Goal: Transaction & Acquisition: Purchase product/service

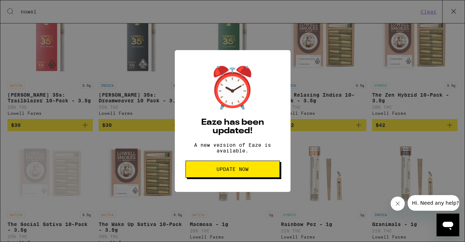
click at [248, 171] on span "Update Now" at bounding box center [232, 169] width 32 height 5
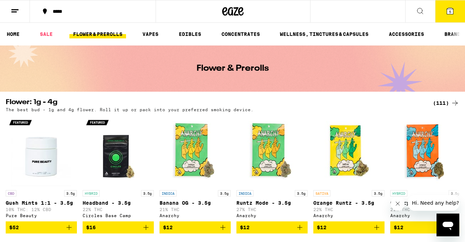
click at [448, 10] on icon at bounding box center [450, 11] width 6 height 6
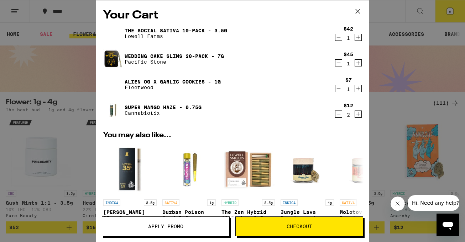
click at [338, 63] on icon "Decrement" at bounding box center [338, 63] width 6 height 9
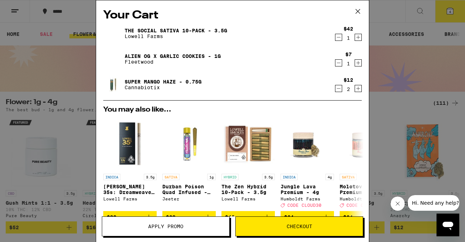
click at [338, 63] on icon "Decrement" at bounding box center [338, 63] width 6 height 9
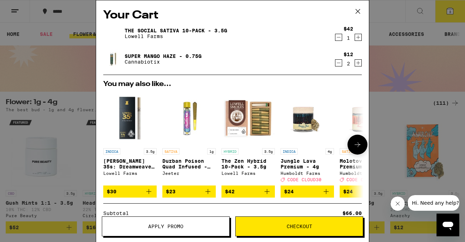
click at [266, 194] on icon "Add to bag" at bounding box center [267, 191] width 5 height 5
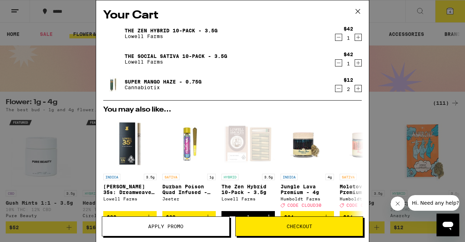
click at [260, 225] on span "Checkout" at bounding box center [299, 226] width 127 height 5
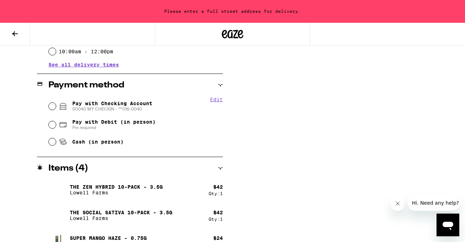
scroll to position [294, 0]
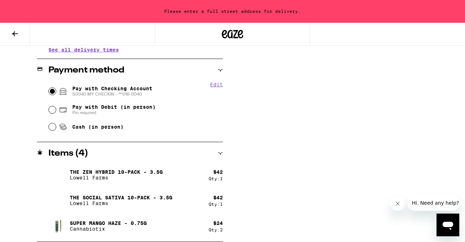
click at [53, 92] on input "Pay with Checking Account S0040 MY CHECKIN - ***016-0040" at bounding box center [52, 91] width 7 height 7
radio input "true"
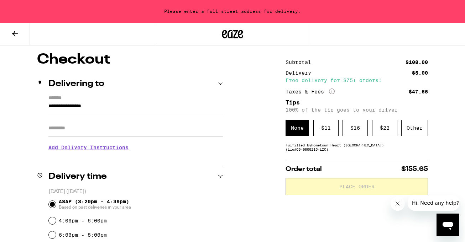
scroll to position [55, 0]
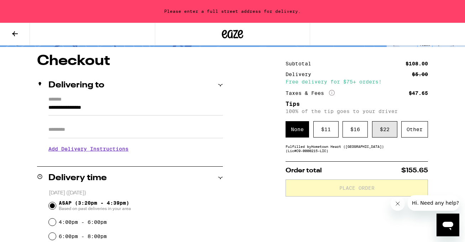
click at [379, 134] on div "$ 22" at bounding box center [384, 129] width 25 height 16
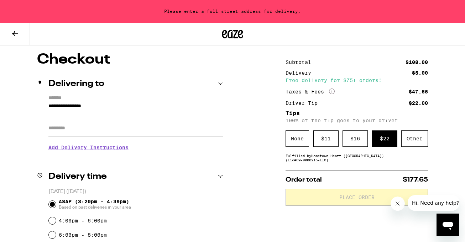
scroll to position [49, 0]
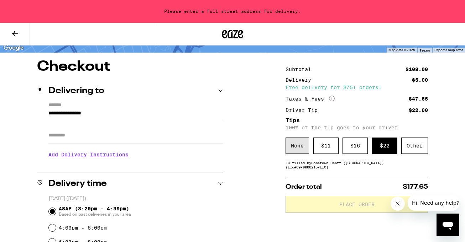
click at [296, 144] on div "None" at bounding box center [298, 146] width 24 height 16
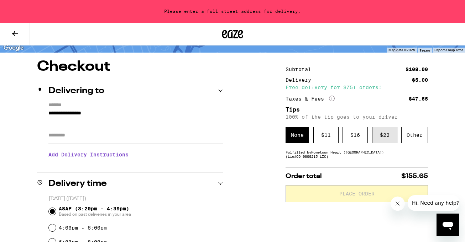
click at [377, 137] on div "$ 22" at bounding box center [384, 135] width 25 height 16
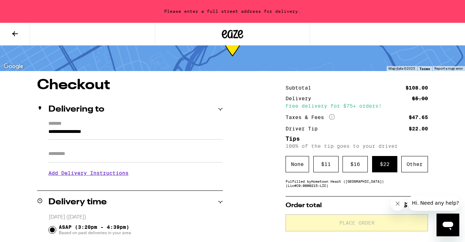
scroll to position [30, 0]
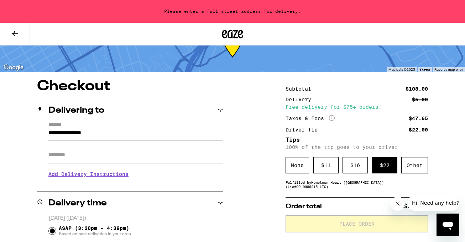
click at [112, 137] on input "**********" at bounding box center [135, 135] width 174 height 12
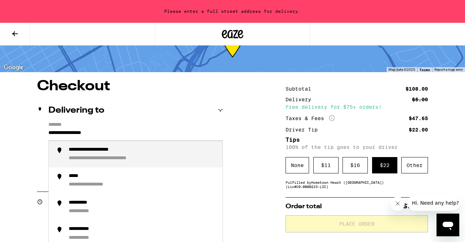
drag, startPoint x: 112, startPoint y: 137, endPoint x: 44, endPoint y: 132, distance: 68.2
click at [44, 132] on div "**********" at bounding box center [130, 153] width 186 height 62
click at [88, 157] on div "**********" at bounding box center [86, 159] width 35 height 7
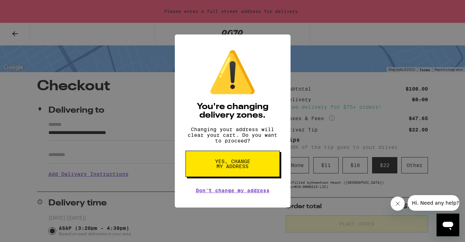
click at [216, 163] on span "Yes, change my address" at bounding box center [232, 164] width 37 height 10
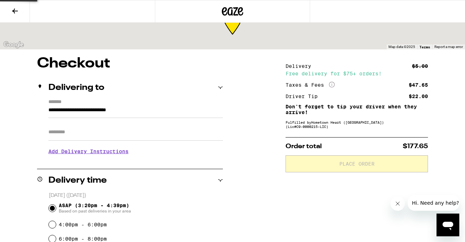
type input "**********"
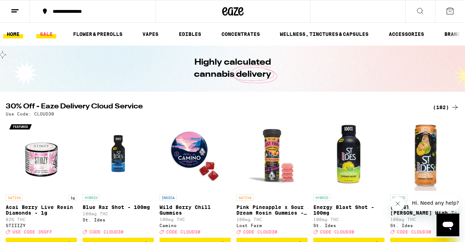
click at [48, 35] on link "SALE" at bounding box center [46, 34] width 20 height 9
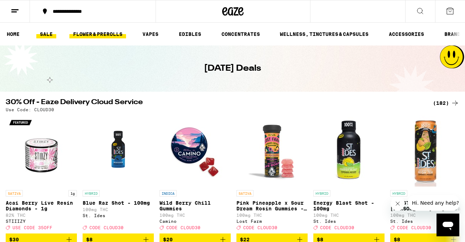
click at [106, 35] on link "FLOWER & PREROLLS" at bounding box center [97, 34] width 57 height 9
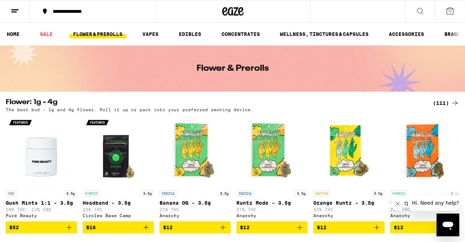
click at [419, 10] on icon at bounding box center [420, 11] width 9 height 9
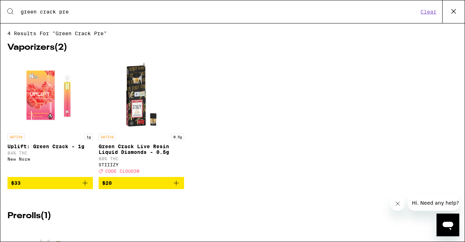
type input "green crack pre"
click at [43, 98] on img "Open page for Uplift: Green Crack - 1g from New Norm" at bounding box center [50, 94] width 71 height 71
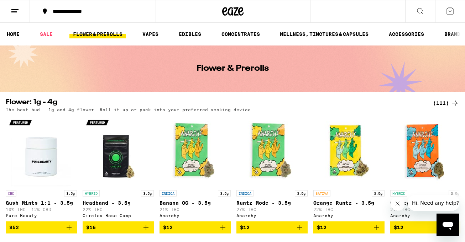
click at [418, 13] on icon at bounding box center [420, 11] width 9 height 9
